Goal: Transaction & Acquisition: Purchase product/service

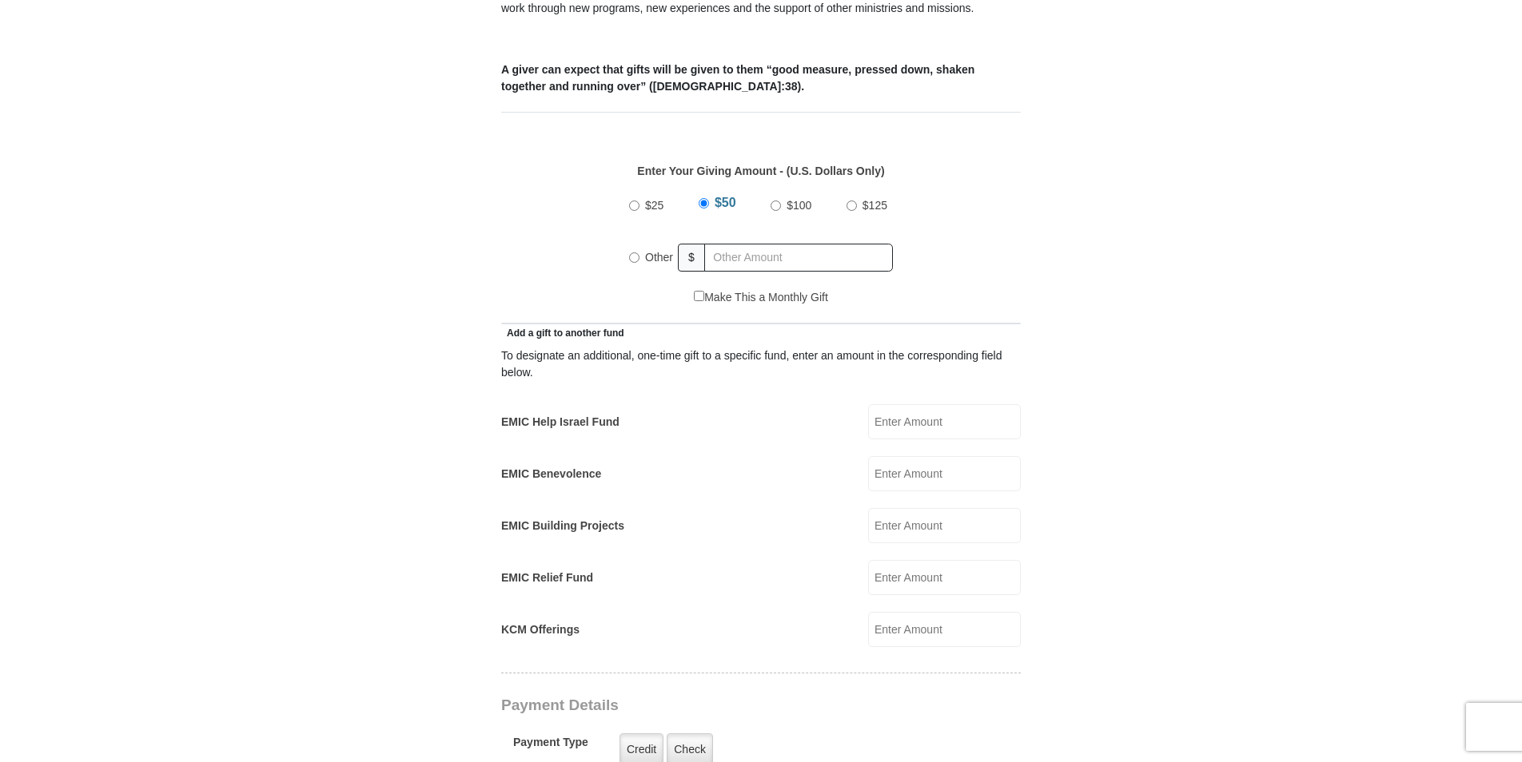
scroll to position [640, 0]
radio input "true"
click at [765, 241] on input "text" at bounding box center [801, 255] width 183 height 28
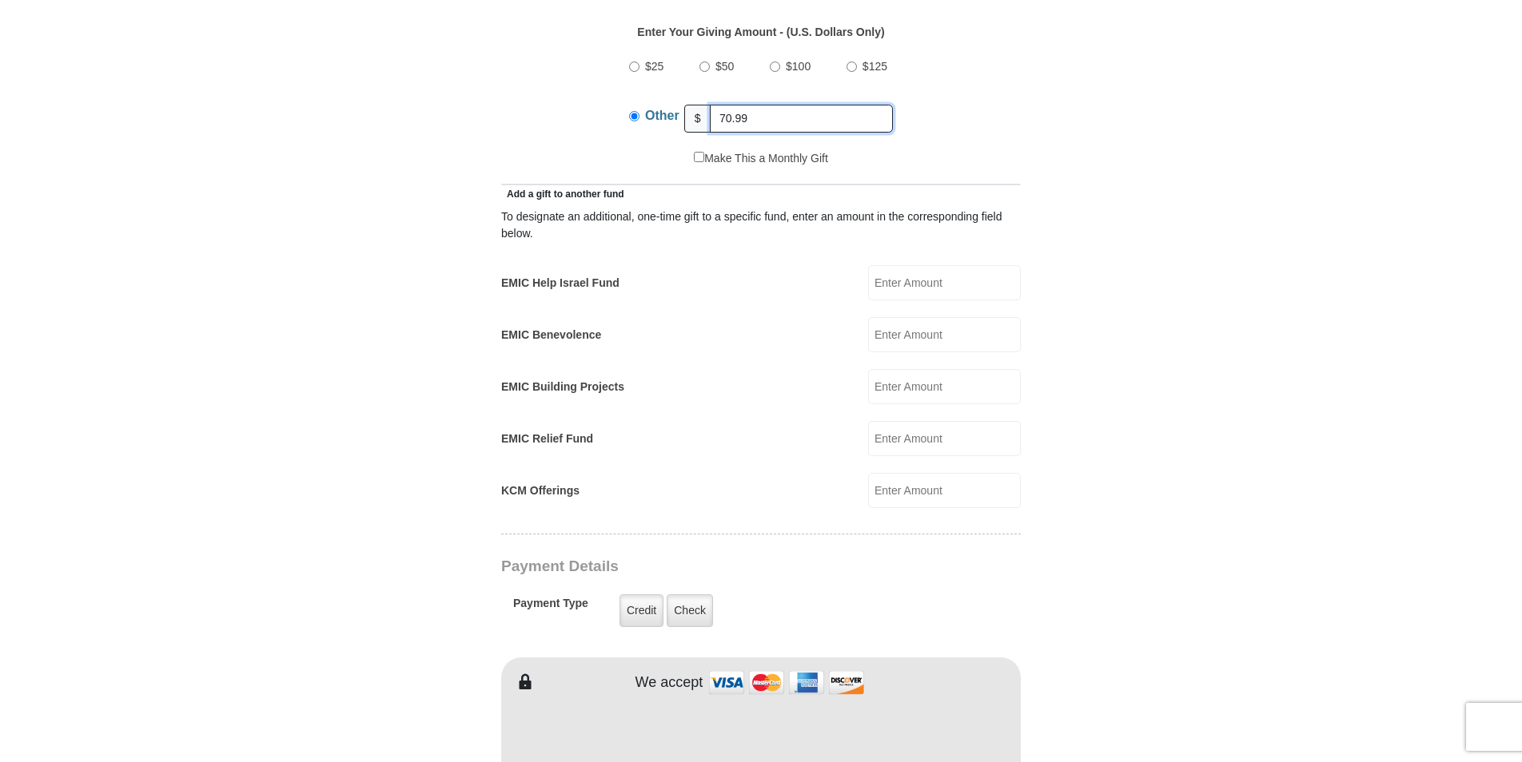
scroll to position [746, 0]
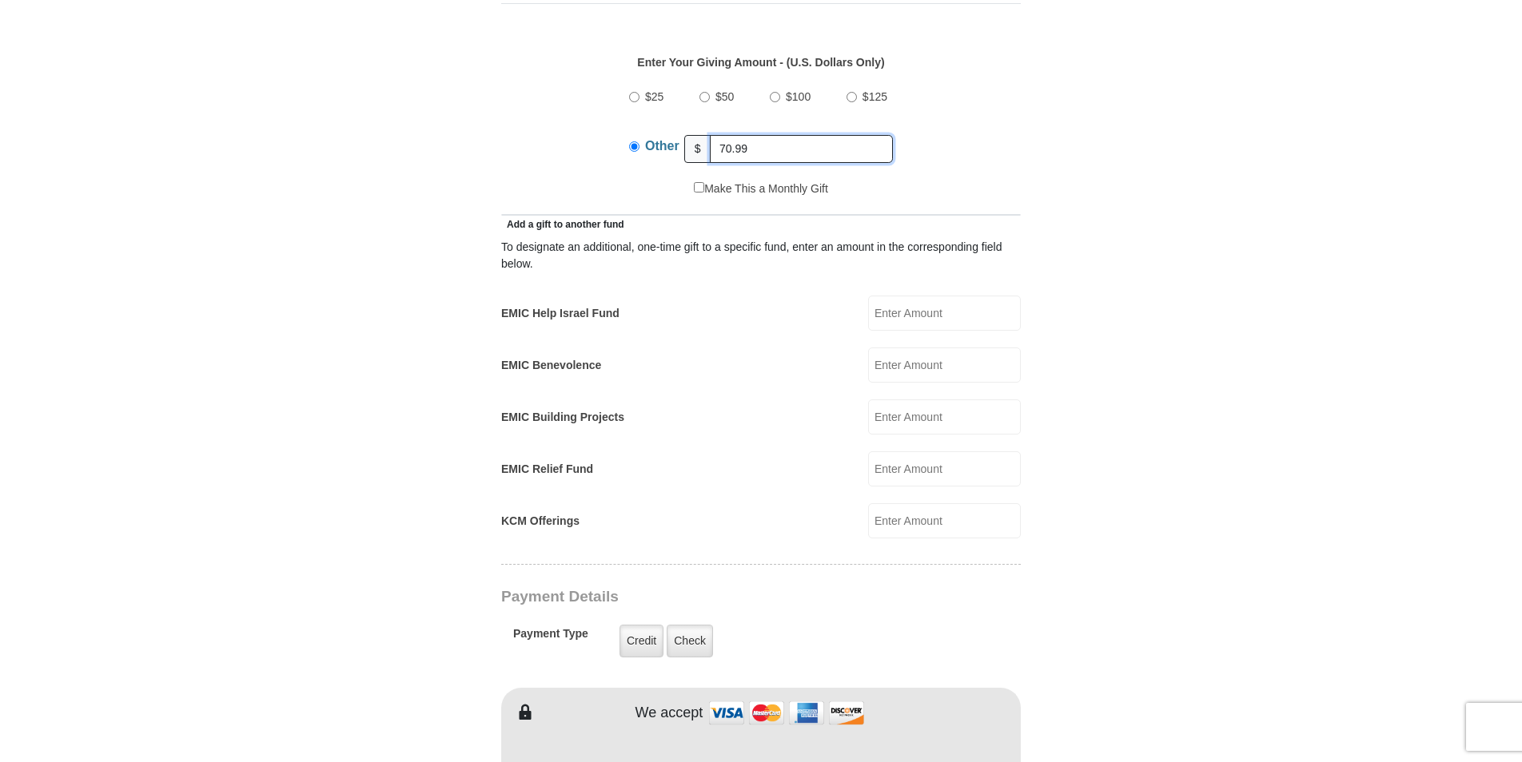
type input "70.99"
click at [908, 452] on input "EMIC Relief Fund" at bounding box center [944, 469] width 153 height 35
type input "10.00"
type input "90.00"
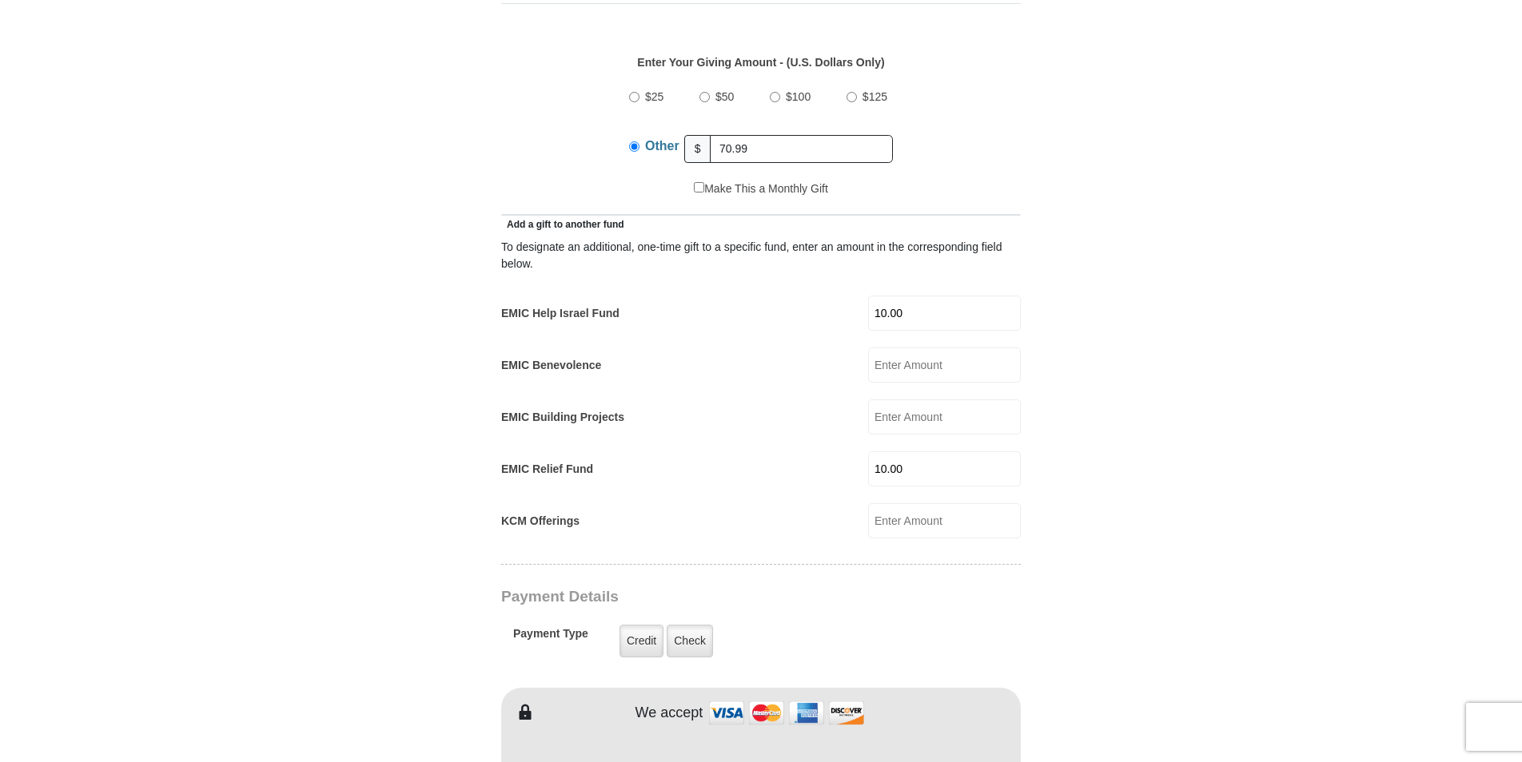
type input "[PERSON_NAME]"
type input "[EMAIL_ADDRESS][DOMAIN_NAME]"
type input "[STREET_ADDRESS][PERSON_NAME]"
type input "[PERSON_NAME]"
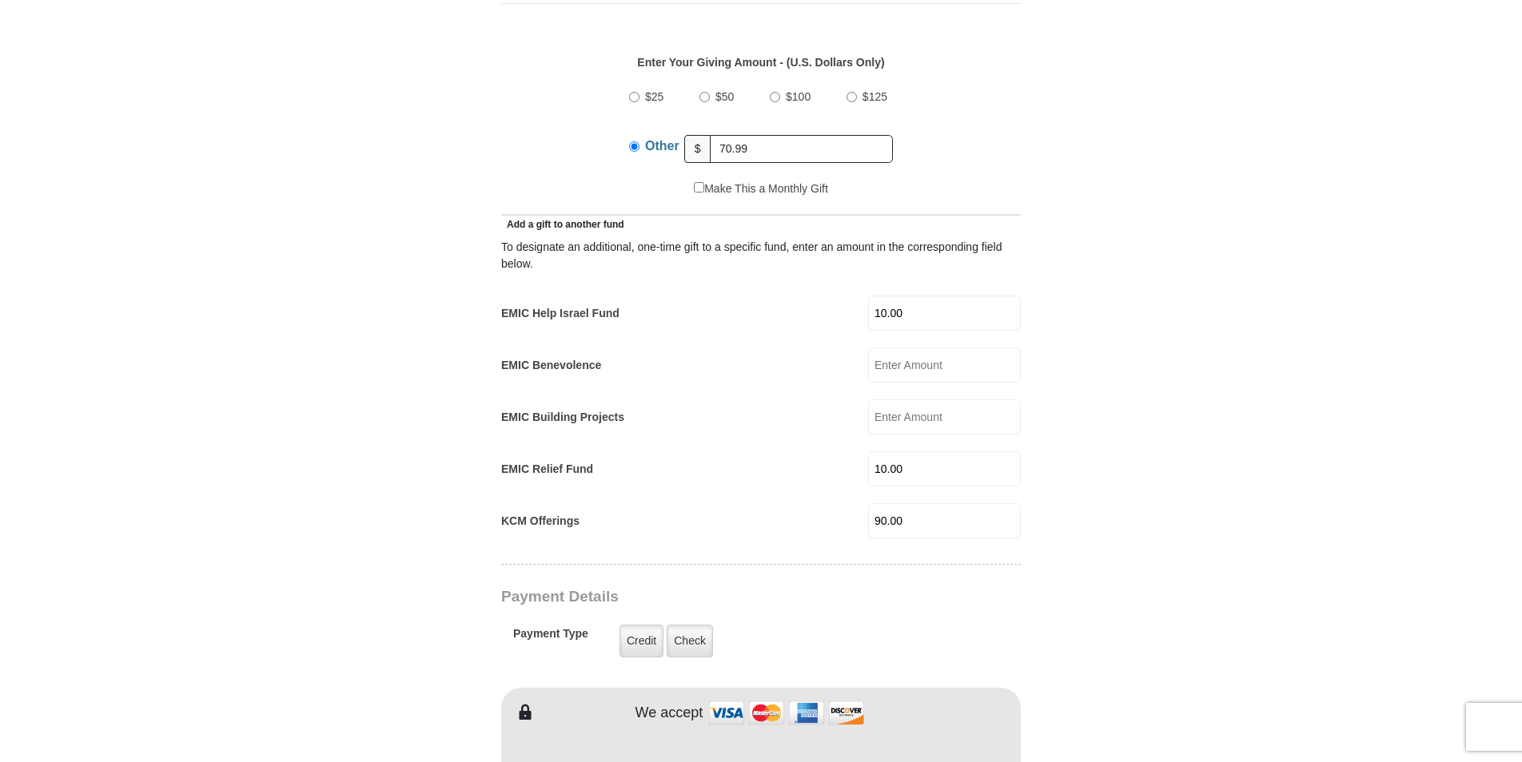
select select "MD"
type input "20735"
type input "3016028918"
click at [913, 503] on input "90.00" at bounding box center [944, 520] width 153 height 35
type input "9"
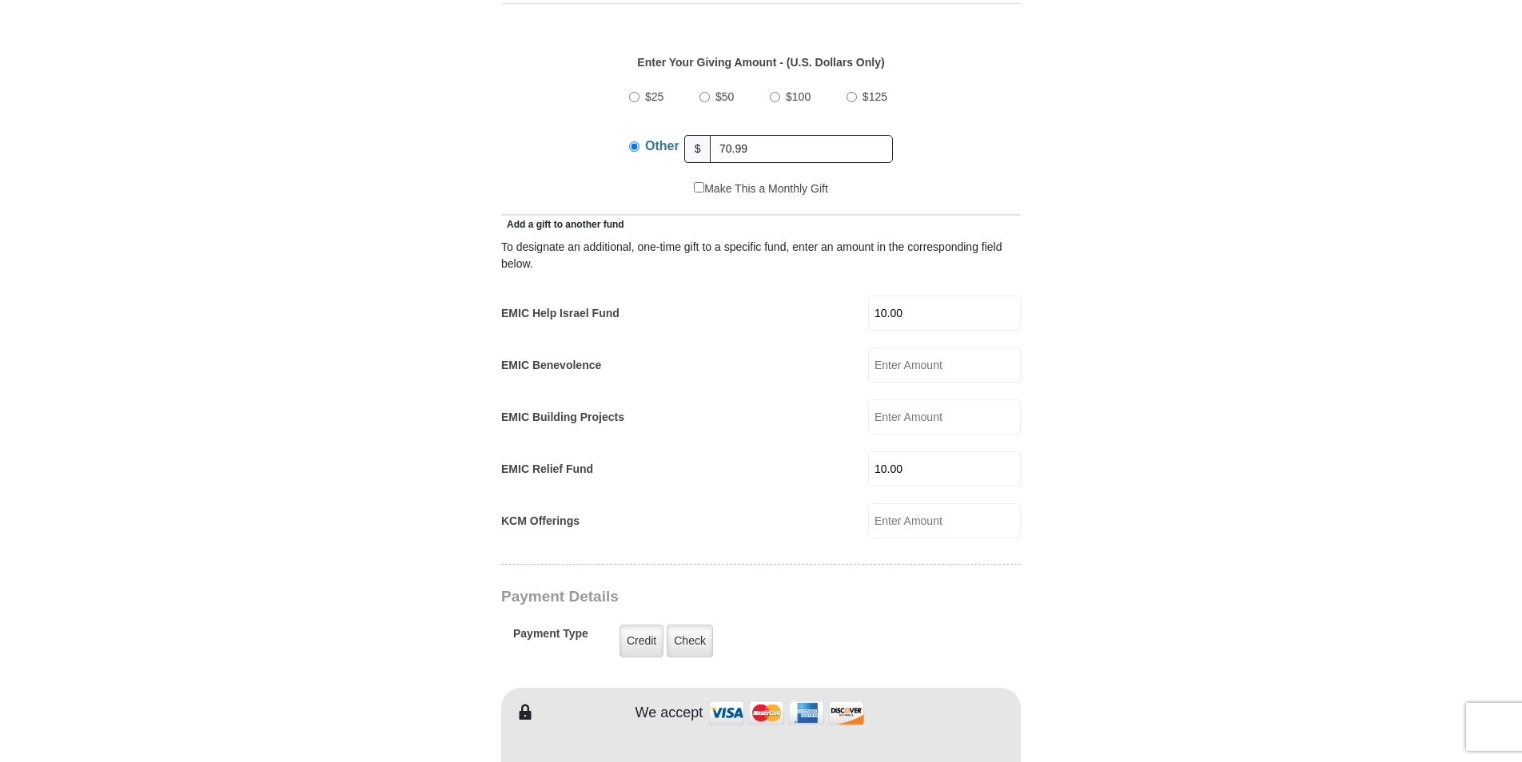
click at [923, 296] on input "10.00" at bounding box center [944, 313] width 153 height 35
type input "1"
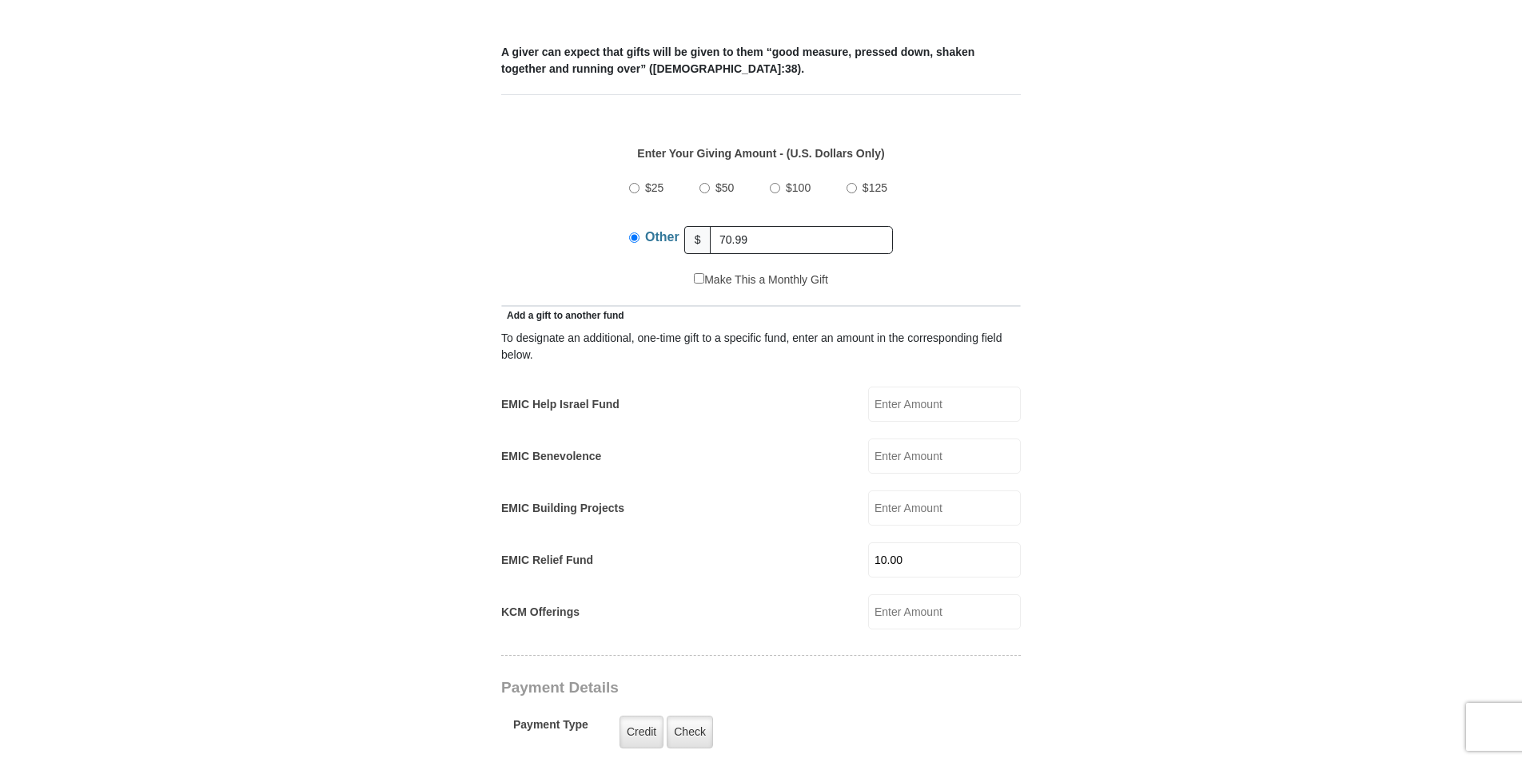
scroll to position [639, 0]
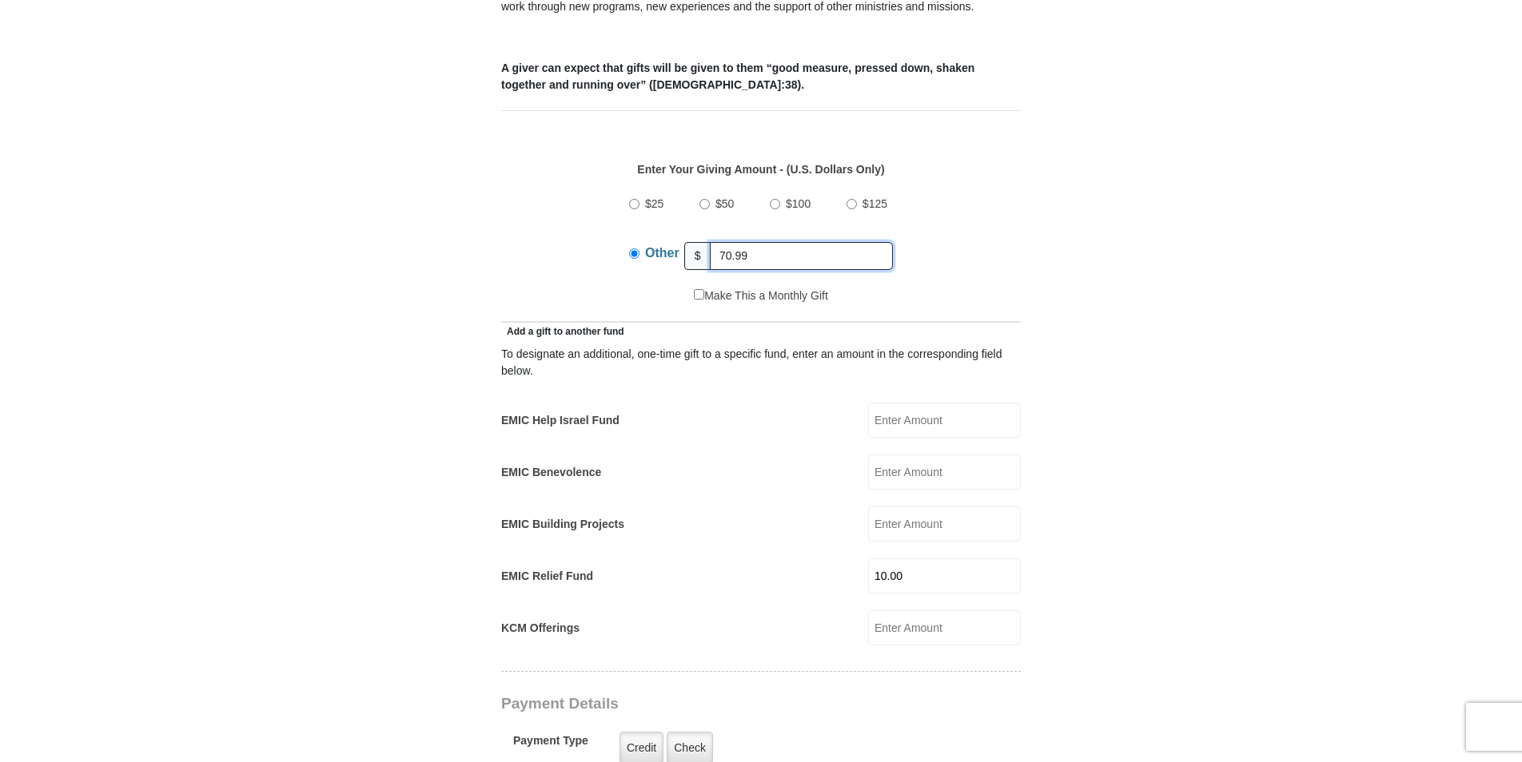
click at [722, 242] on input "70.99" at bounding box center [801, 256] width 183 height 28
click at [726, 242] on input "70.99" at bounding box center [801, 256] width 183 height 28
click at [802, 242] on input "80.99" at bounding box center [801, 256] width 183 height 28
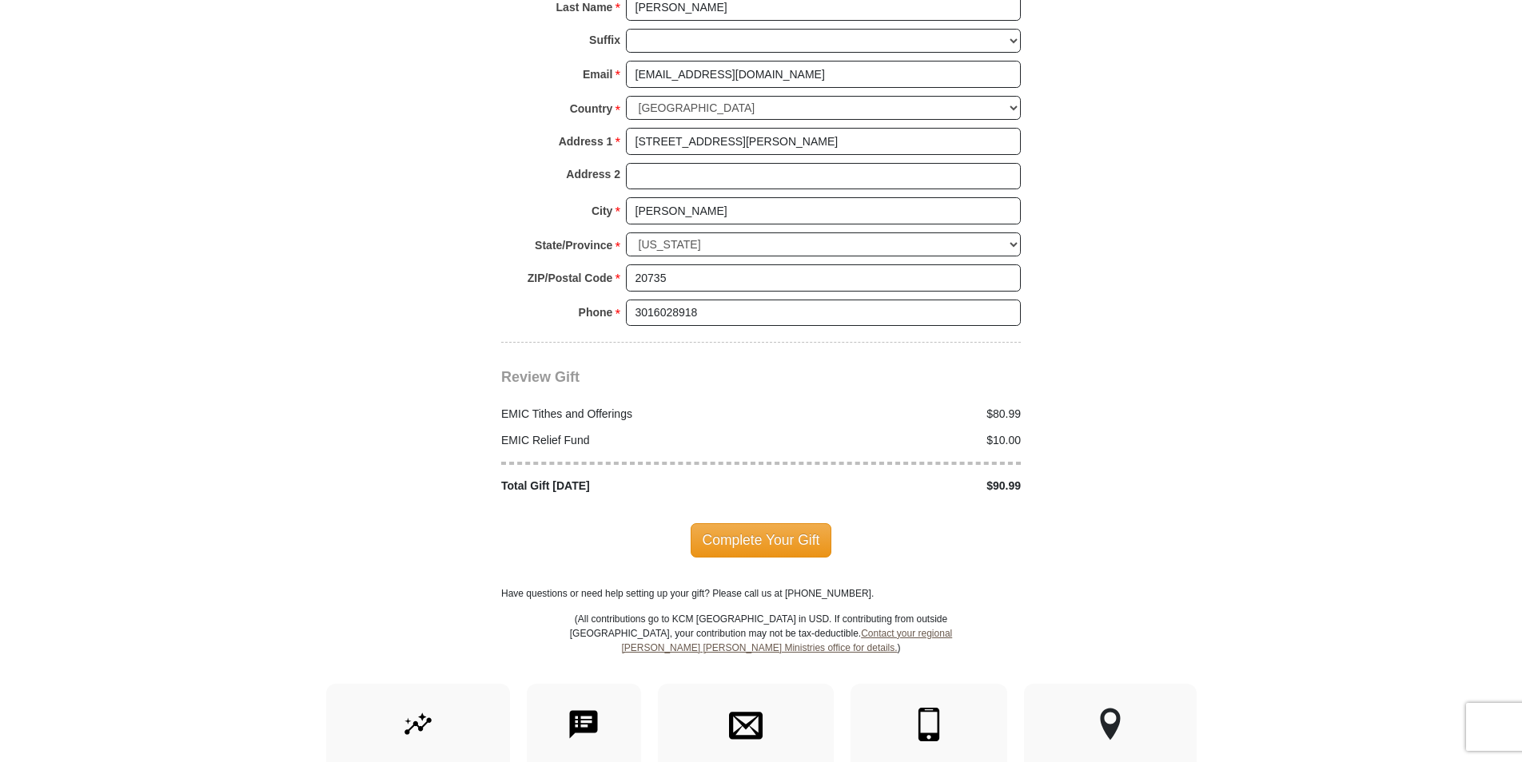
scroll to position [1750, 0]
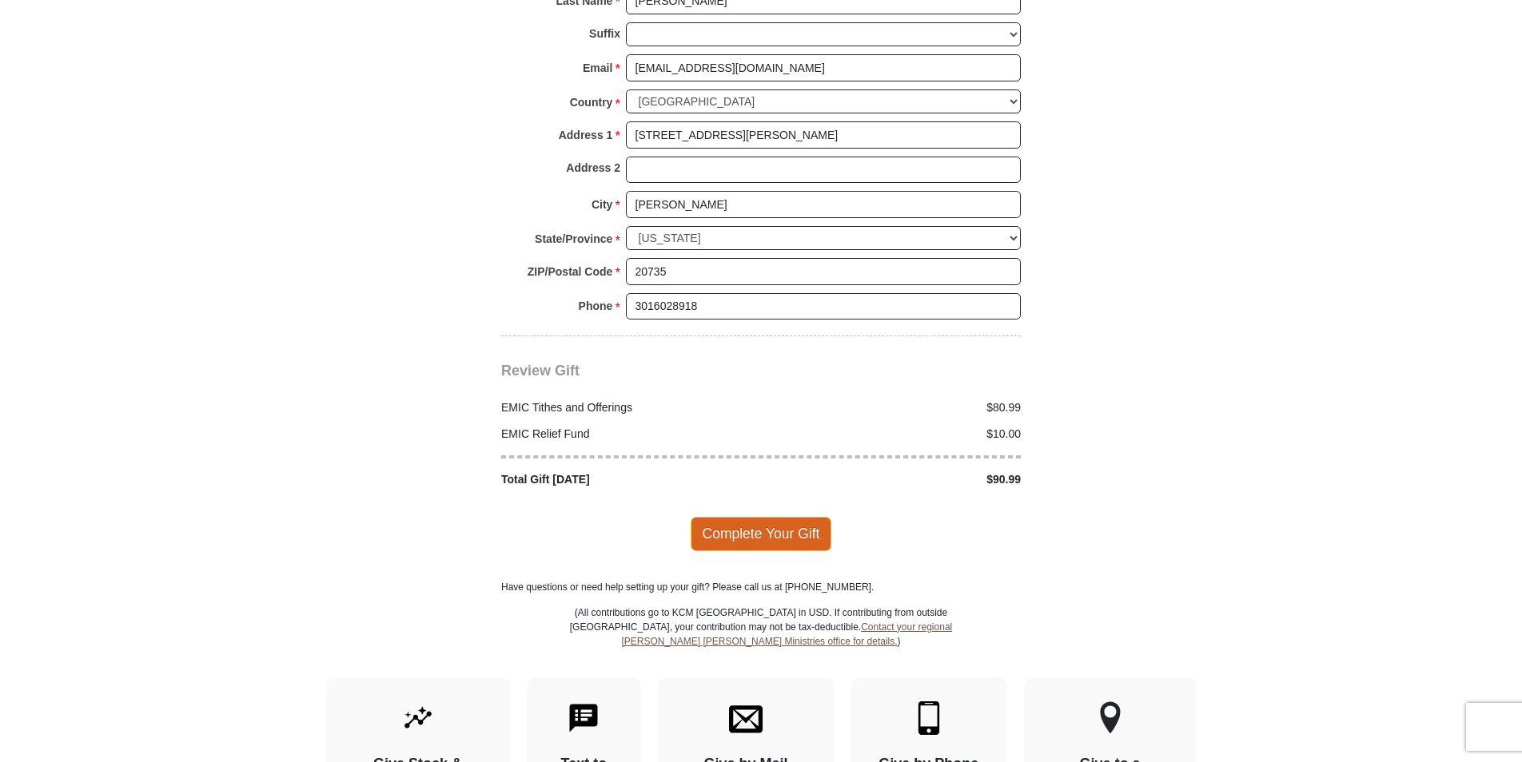
type input "80.99"
click at [755, 517] on span "Complete Your Gift" at bounding box center [760, 534] width 141 height 34
